Goal: Navigation & Orientation: Go to known website

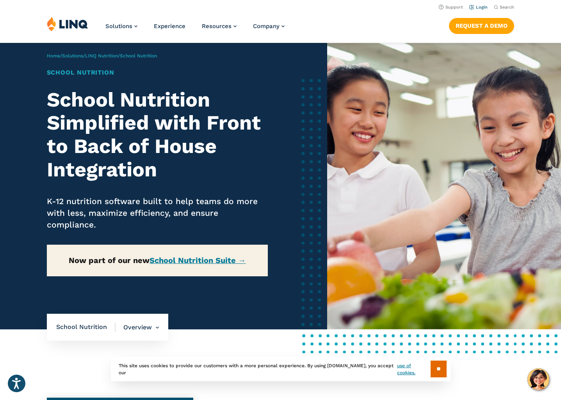
click at [481, 4] on li "Login" at bounding box center [478, 6] width 18 height 9
click at [481, 7] on link "Login" at bounding box center [478, 7] width 18 height 5
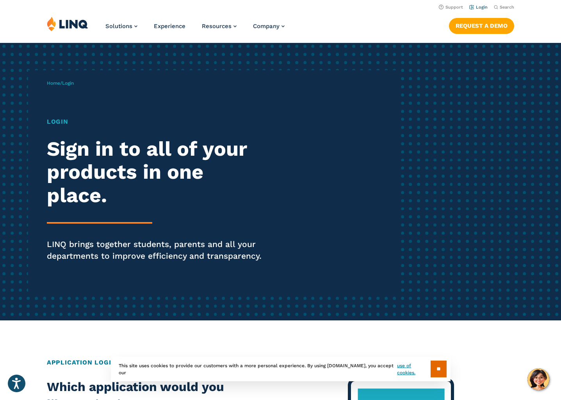
click at [483, 7] on link "Login" at bounding box center [478, 7] width 18 height 5
click at [479, 8] on link "Login" at bounding box center [478, 7] width 18 height 5
